Goal: Task Accomplishment & Management: Complete application form

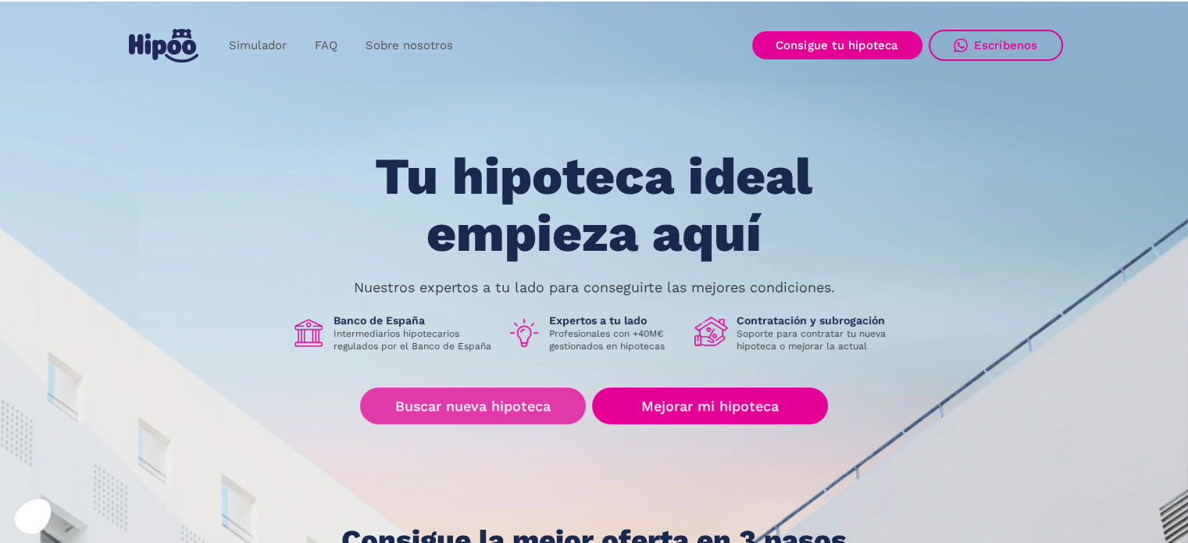
click at [543, 413] on link "Buscar nueva hipoteca" at bounding box center [473, 405] width 226 height 37
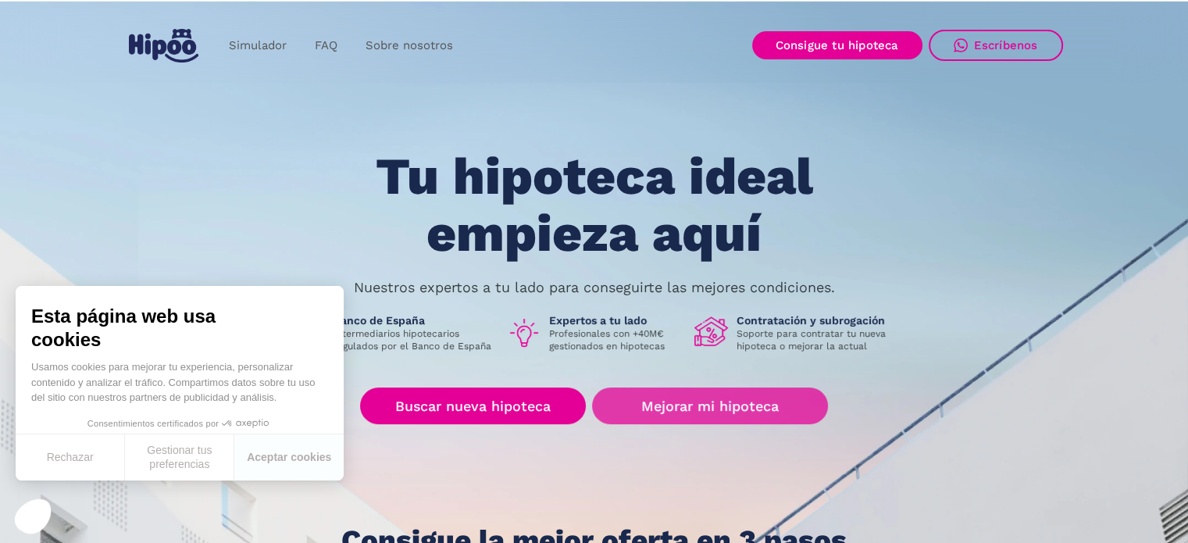
click at [706, 417] on link "Mejorar mi hipoteca" at bounding box center [709, 405] width 235 height 37
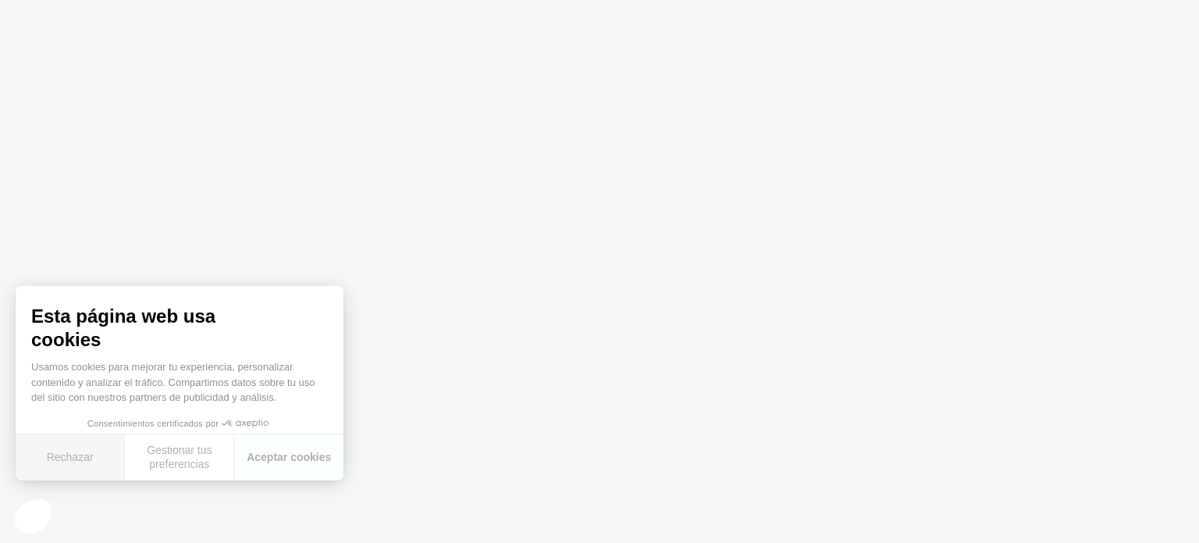
click at [104, 465] on button "Rechazar" at bounding box center [70, 457] width 109 height 46
